Goal: Navigation & Orientation: Find specific page/section

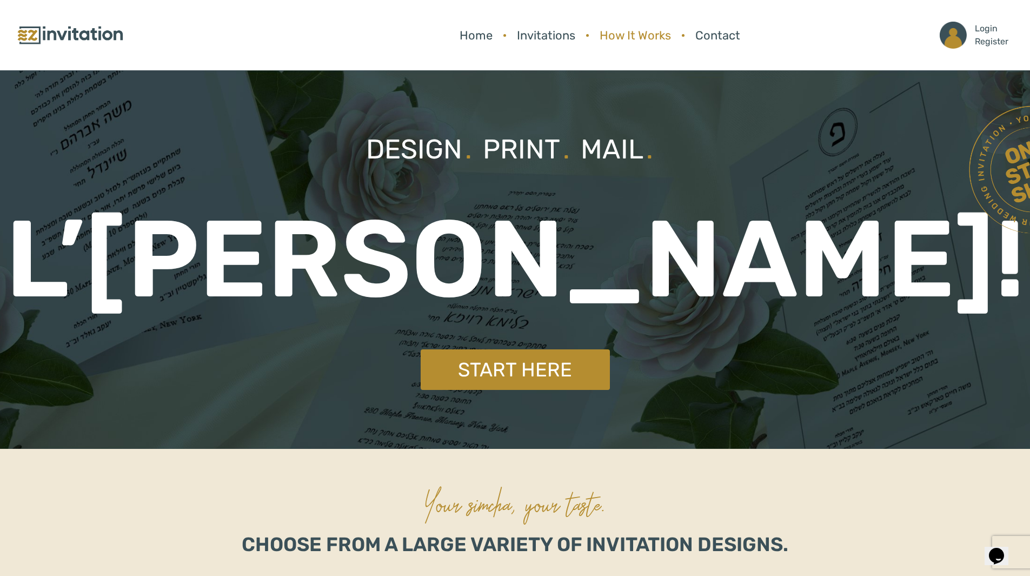
click at [612, 34] on link "How It Works" at bounding box center [635, 35] width 82 height 29
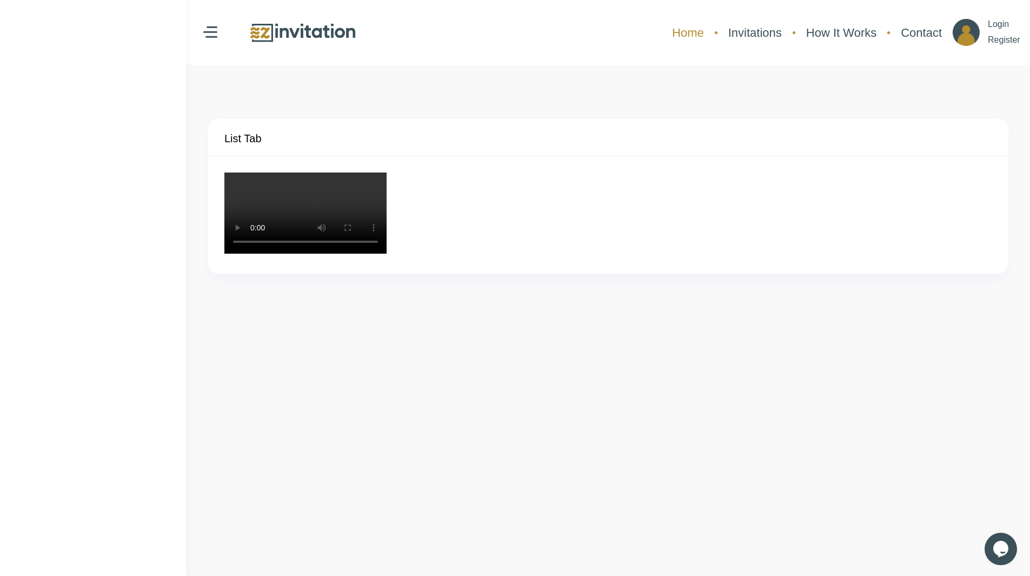
click at [666, 31] on link "Home" at bounding box center [687, 32] width 43 height 29
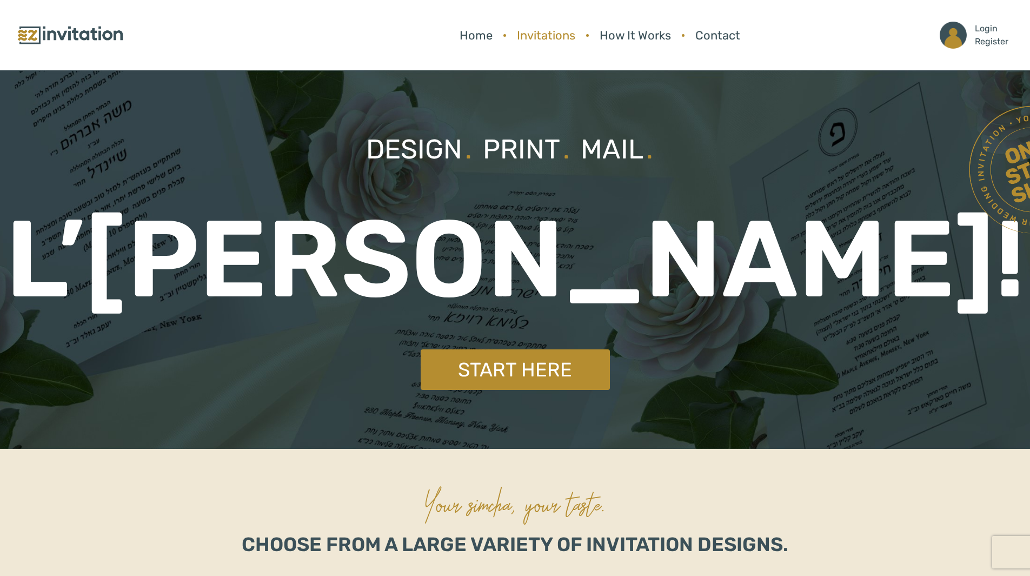
click at [538, 37] on link "Invitations" at bounding box center [545, 35] width 69 height 29
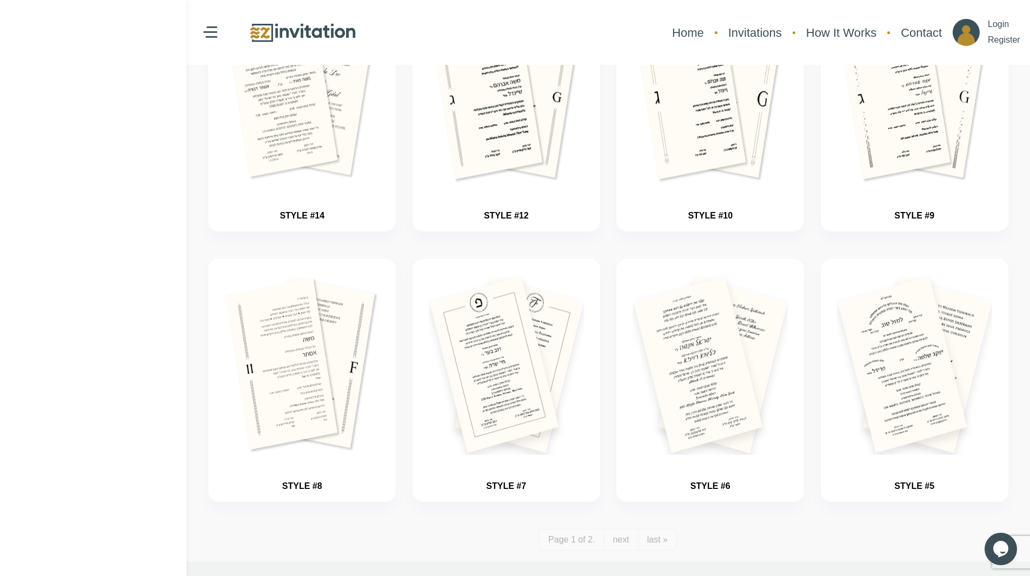
scroll to position [1211, 0]
